Goal: Transaction & Acquisition: Purchase product/service

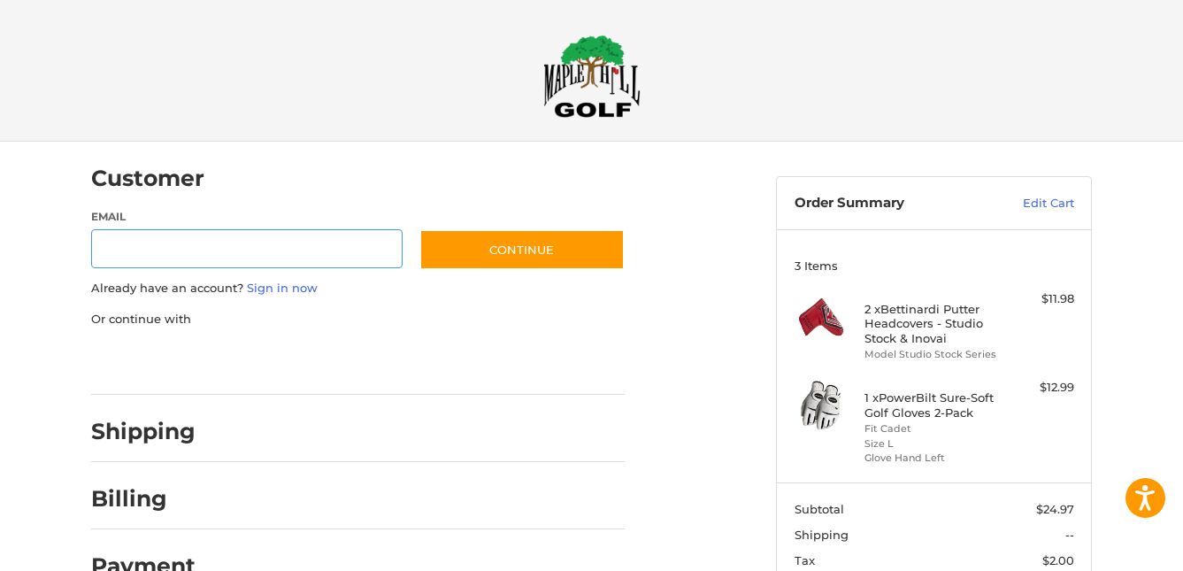
scroll to position [27, 0]
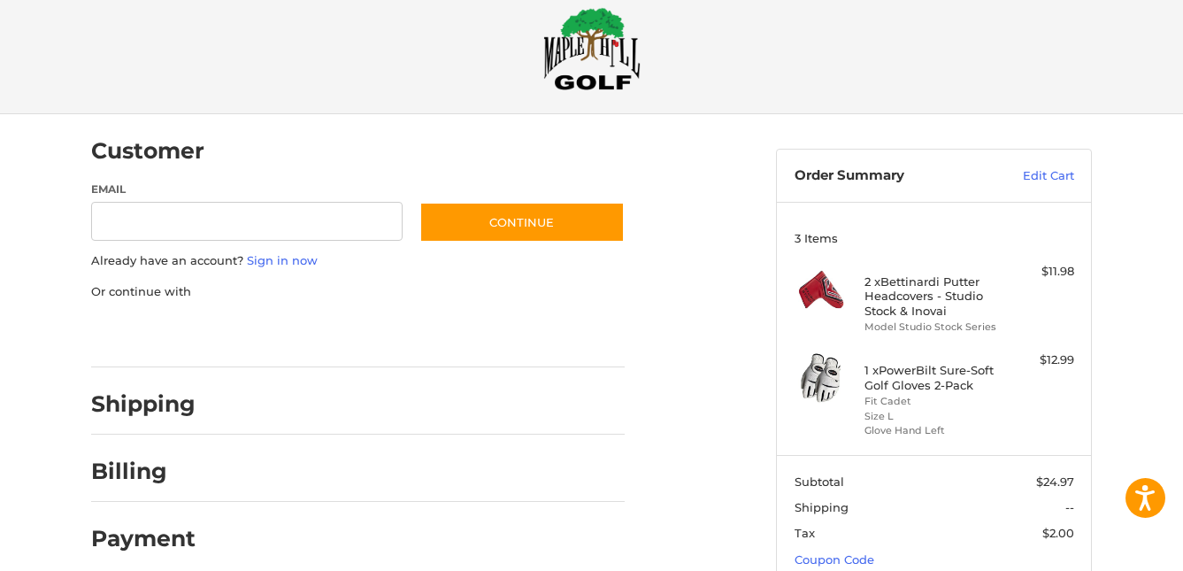
click at [57, 445] on div "Customer Guest Customer Email Subscribe to our newsletter. Continue Already hav…" at bounding box center [591, 401] width 1183 height 574
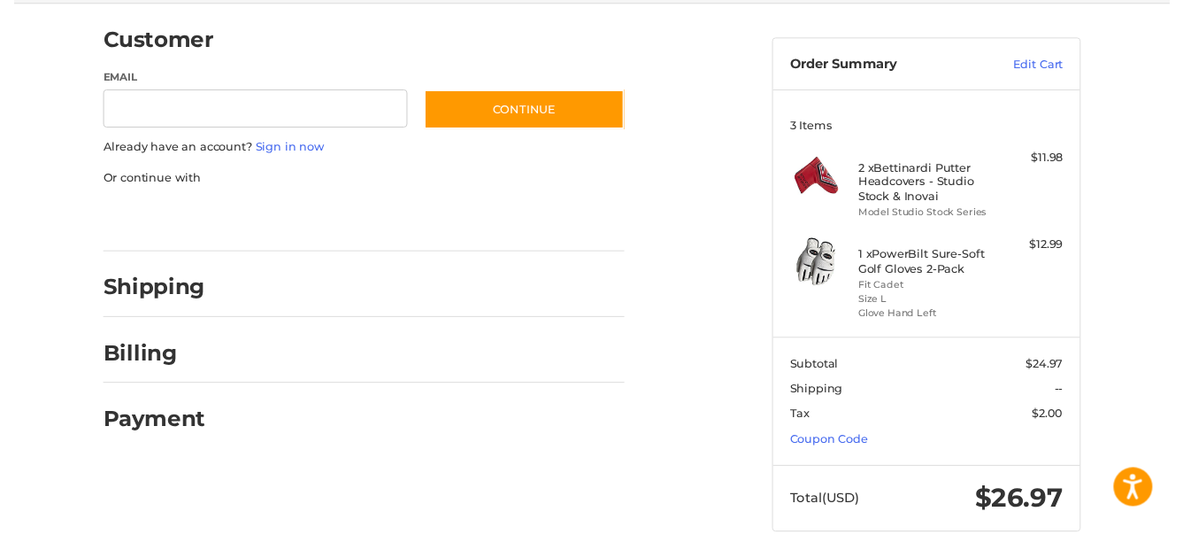
scroll to position [145, 0]
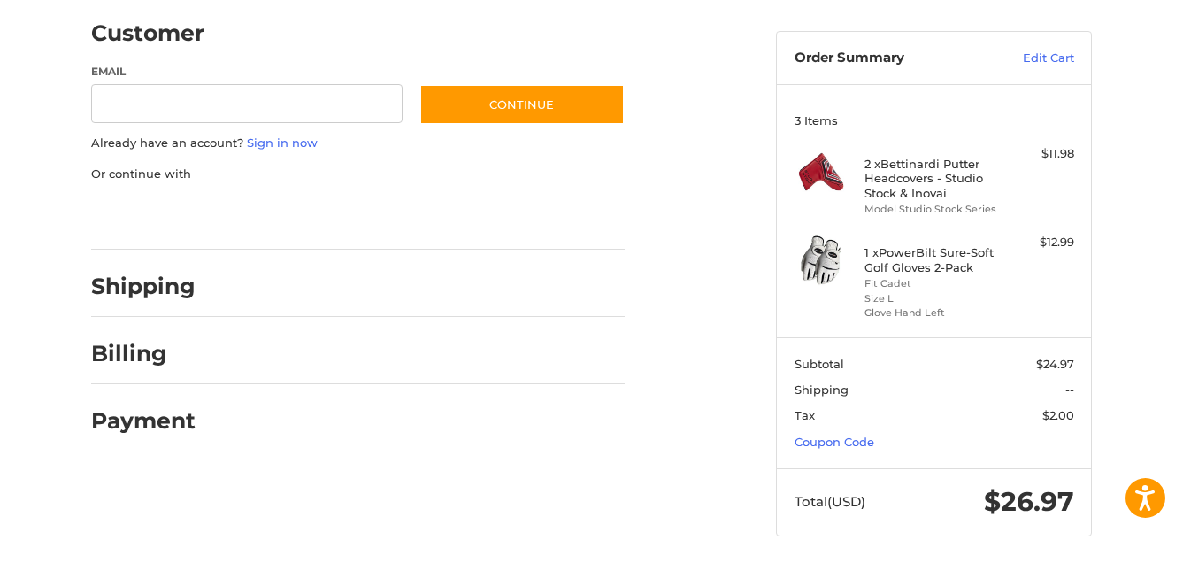
click at [43, 358] on div "Customer Guest Customer Email Subscribe to our newsletter. Continue Already hav…" at bounding box center [591, 283] width 1183 height 574
click at [41, 396] on div "Customer Guest Customer Email Subscribe to our newsletter. Continue Already hav…" at bounding box center [591, 283] width 1183 height 574
click at [131, 106] on input "Email" at bounding box center [247, 104] width 312 height 40
type input "**********"
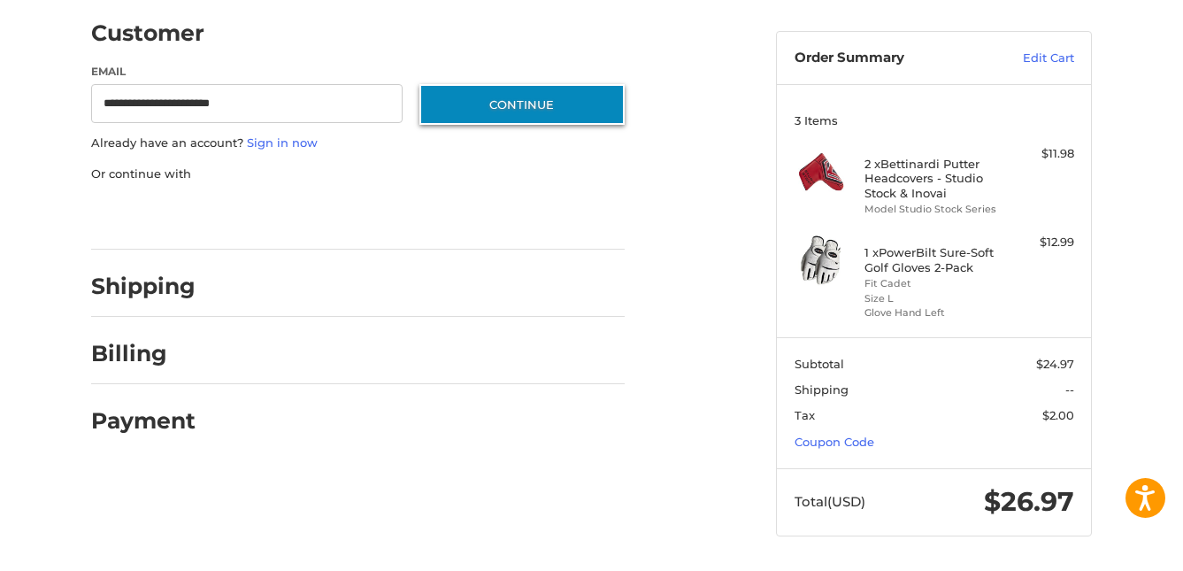
click at [479, 106] on button "Continue" at bounding box center [522, 104] width 205 height 41
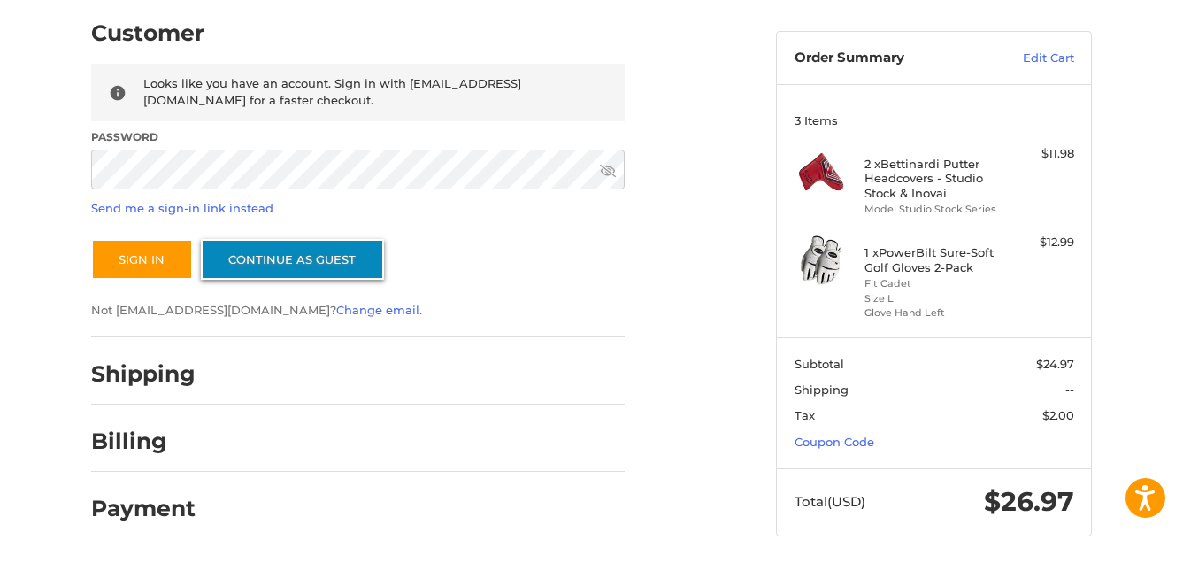
click at [247, 262] on link "Continue as guest" at bounding box center [292, 259] width 183 height 41
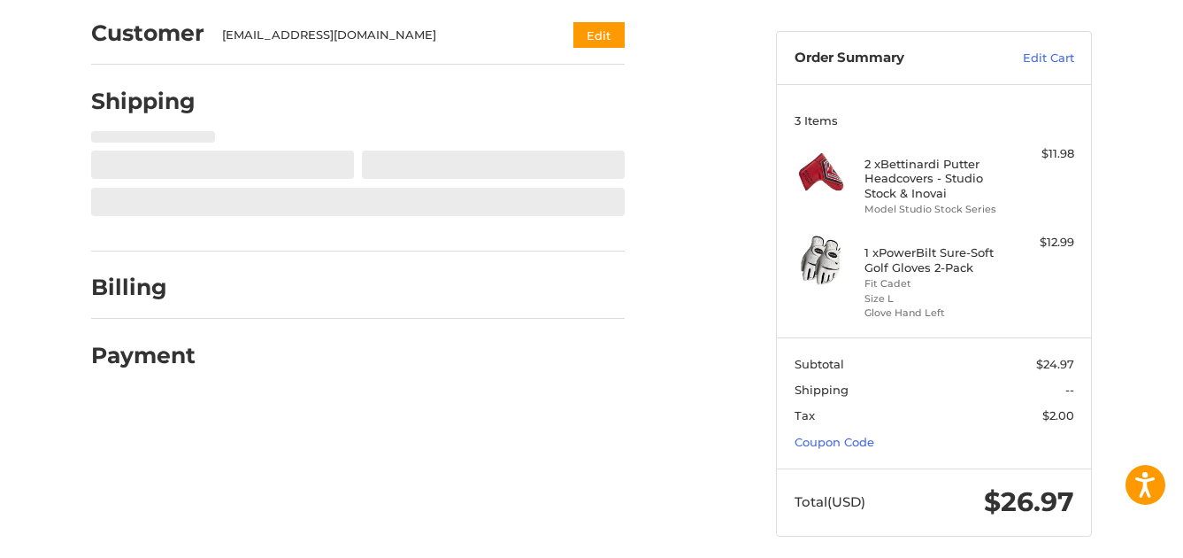
select select "**"
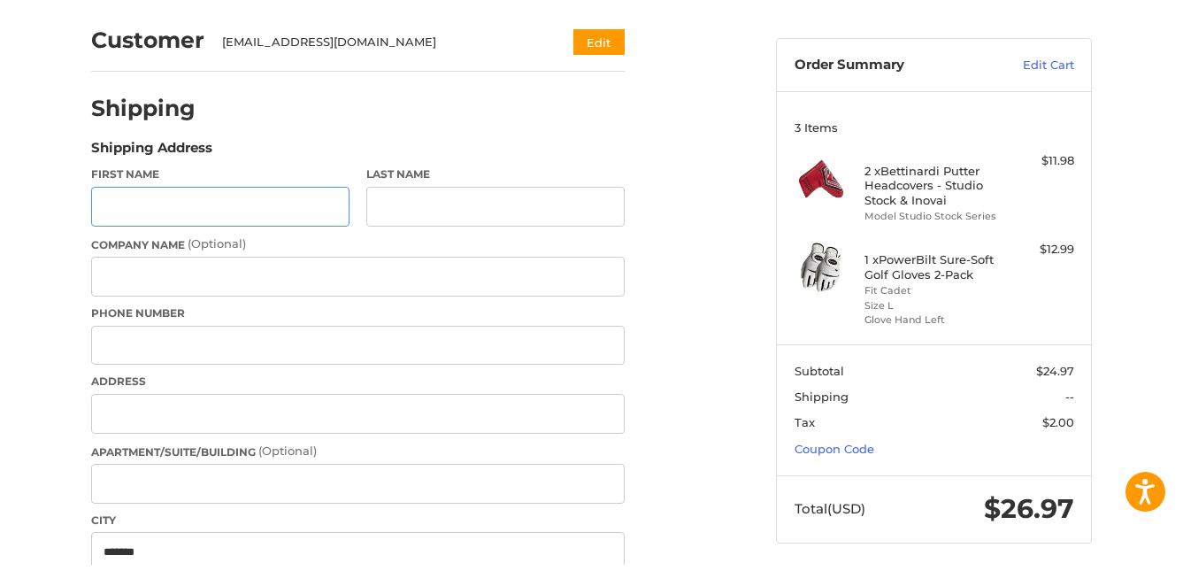
scroll to position [96, 0]
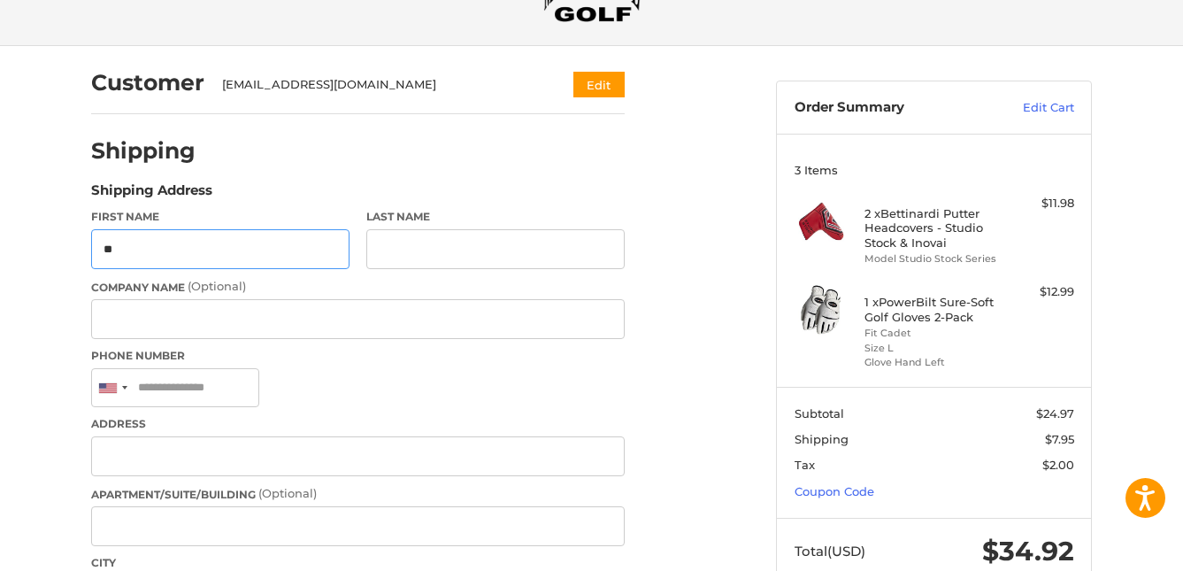
type input "****"
type input "**********"
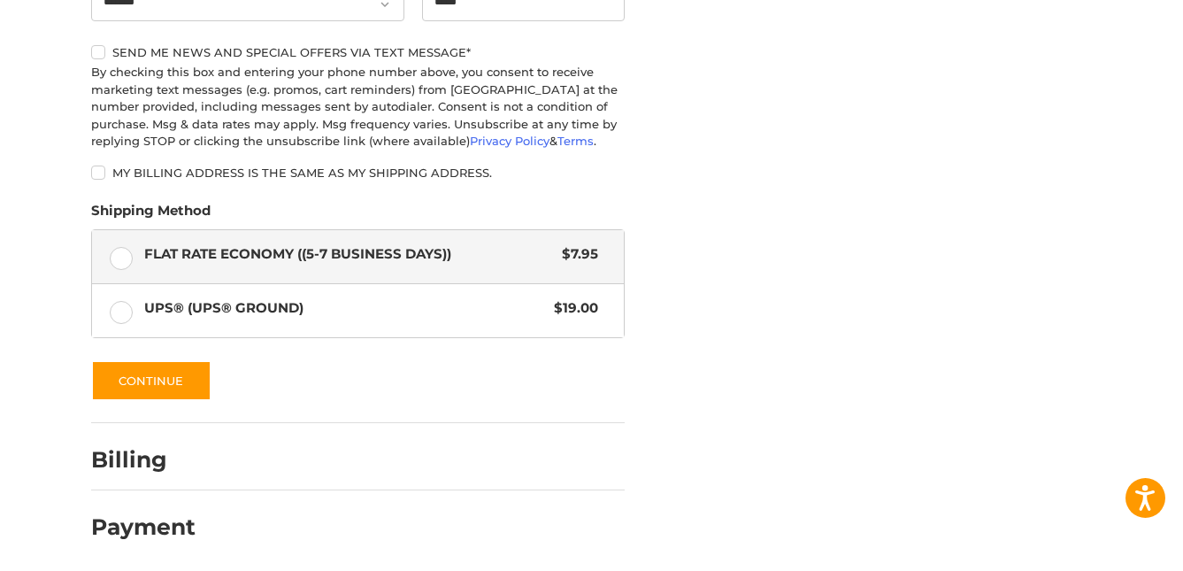
scroll to position [829, 0]
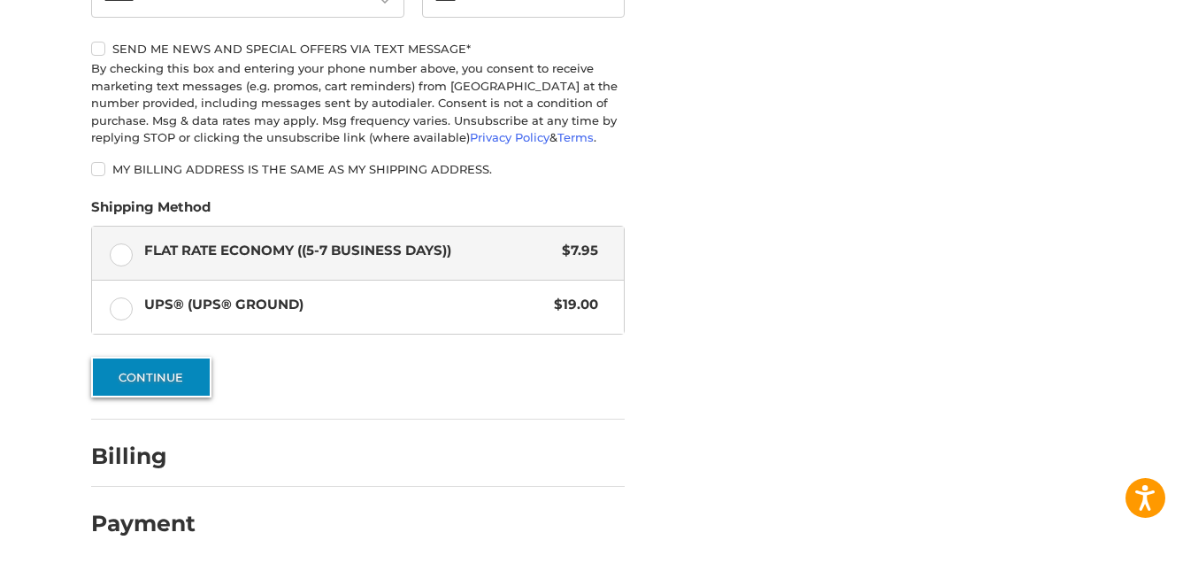
click at [127, 388] on button "Continue" at bounding box center [151, 377] width 120 height 41
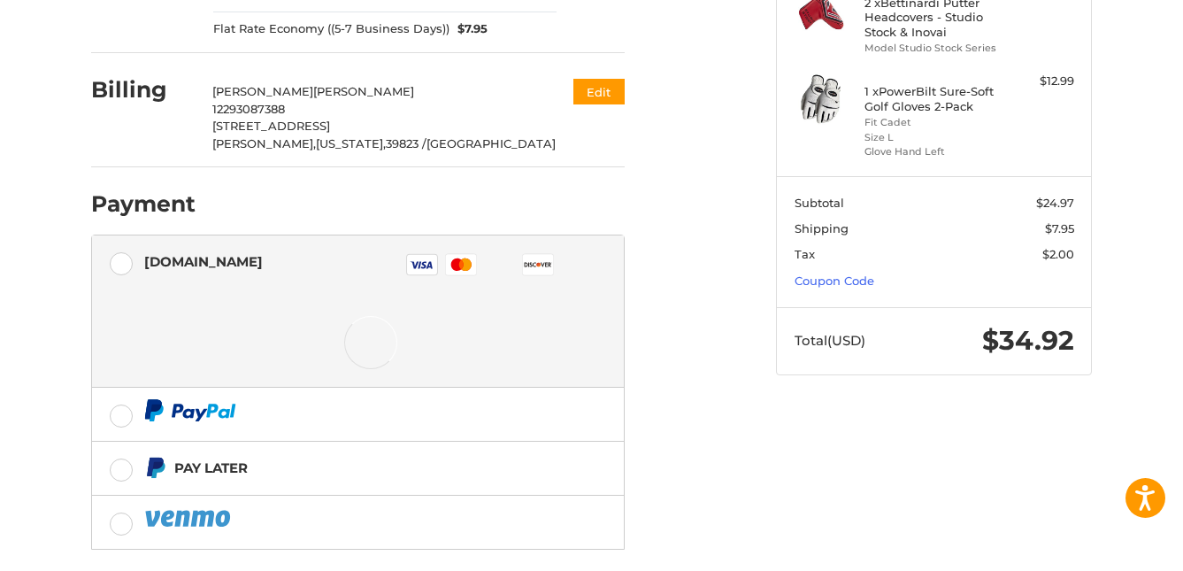
scroll to position [307, 0]
click at [39, 443] on div "Customer [EMAIL_ADDRESS][DOMAIN_NAME] Edit Shipping [PERSON_NAME] 12293087388 […" at bounding box center [591, 260] width 1183 height 853
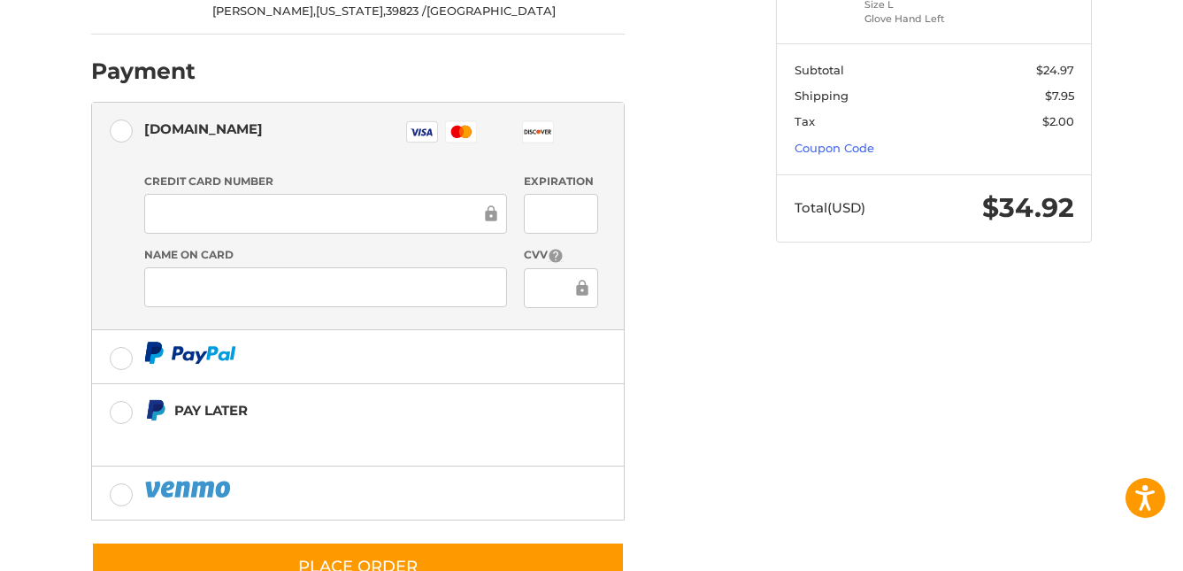
scroll to position [440, 0]
click at [170, 224] on div at bounding box center [325, 213] width 363 height 40
click at [424, 138] on rect at bounding box center [421, 130] width 31 height 21
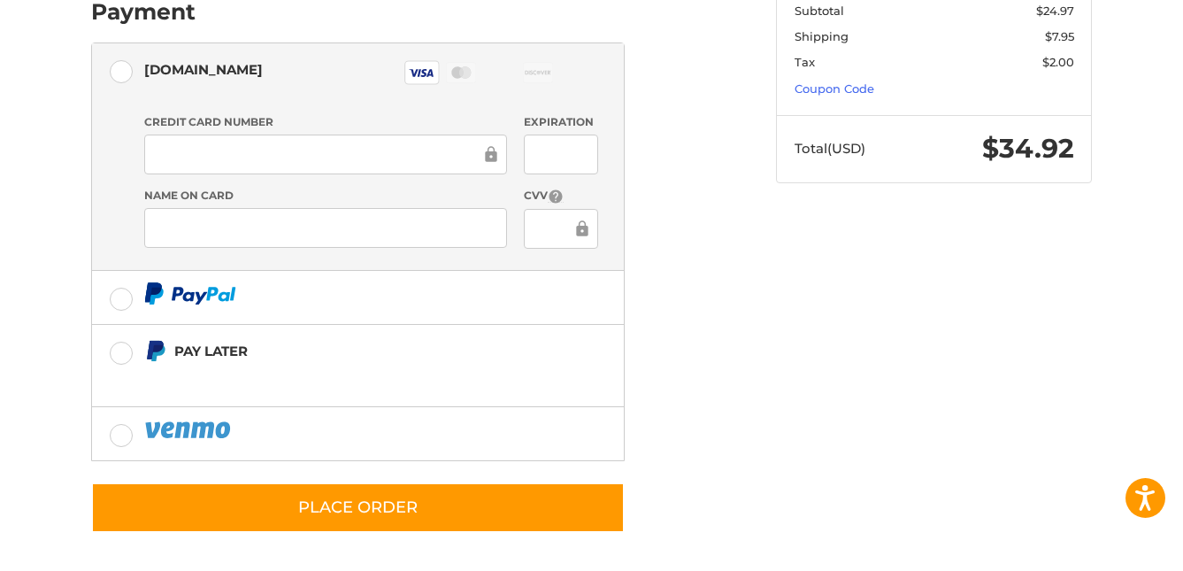
scroll to position [499, 0]
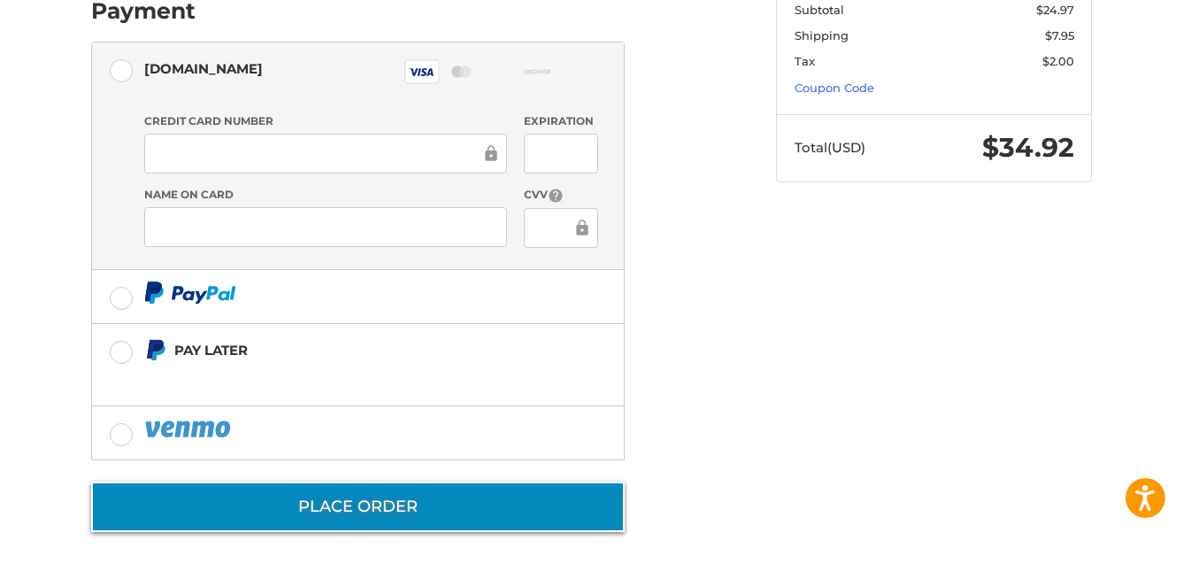
click at [156, 501] on button "Place Order" at bounding box center [358, 506] width 534 height 50
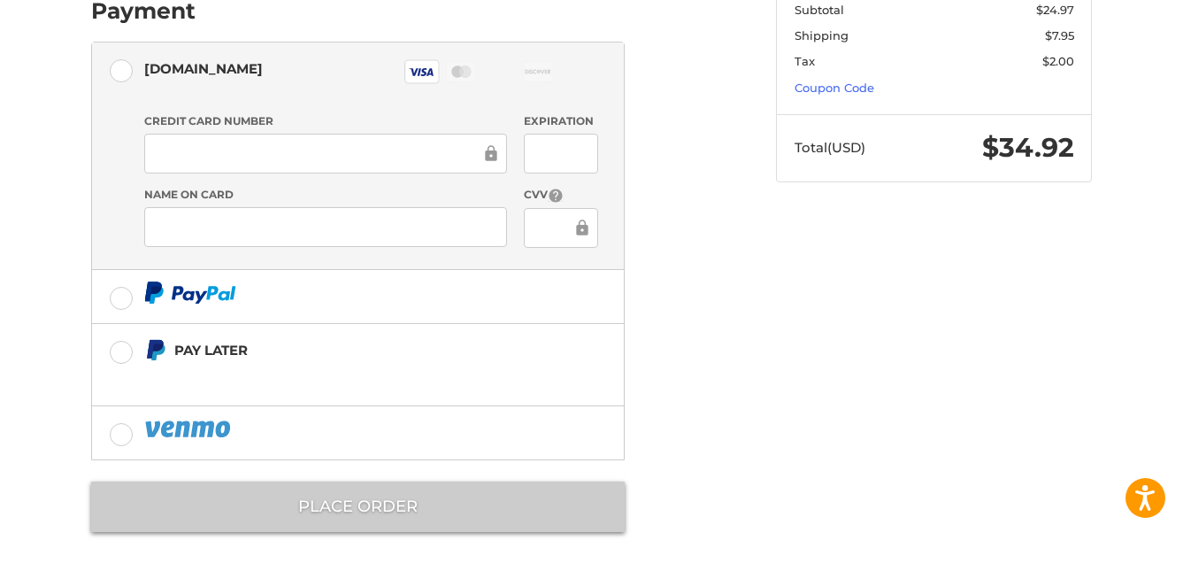
scroll to position [64, 0]
